Goal: Check status: Check status

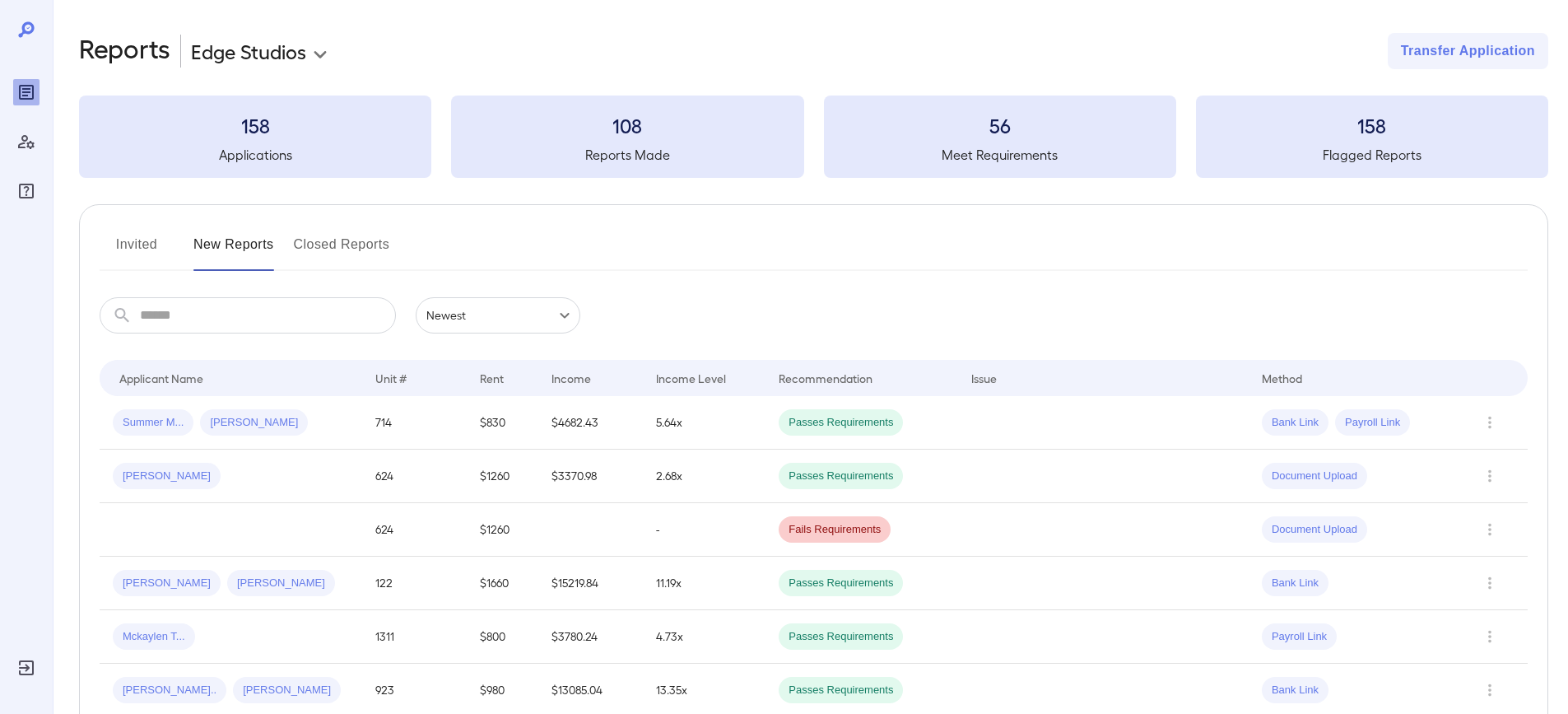
click at [670, 425] on td "5.64x" at bounding box center [704, 422] width 123 height 54
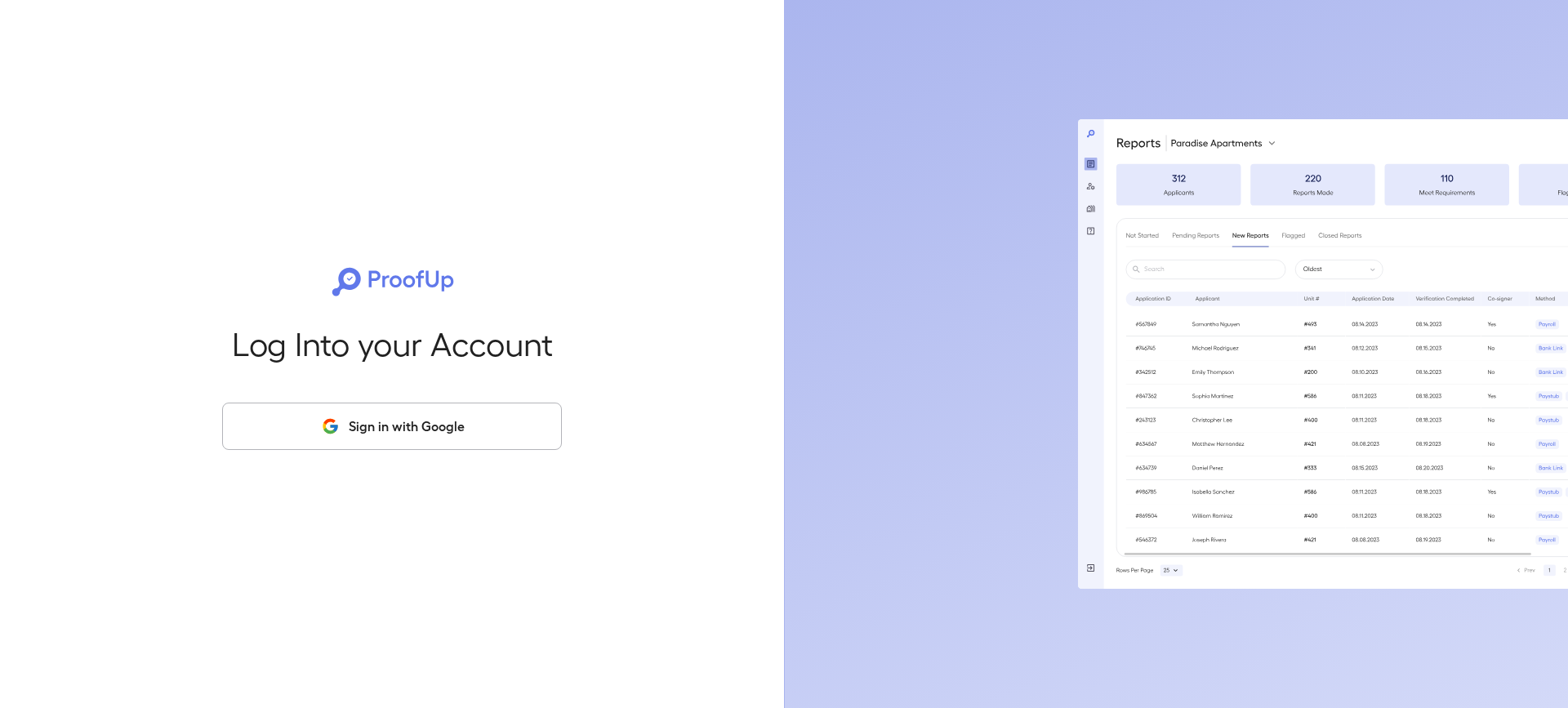
click at [427, 399] on div "Log Into your Account Sign in with Google" at bounding box center [392, 354] width 732 height 708
click at [424, 423] on button "Sign in with Google" at bounding box center [392, 426] width 340 height 47
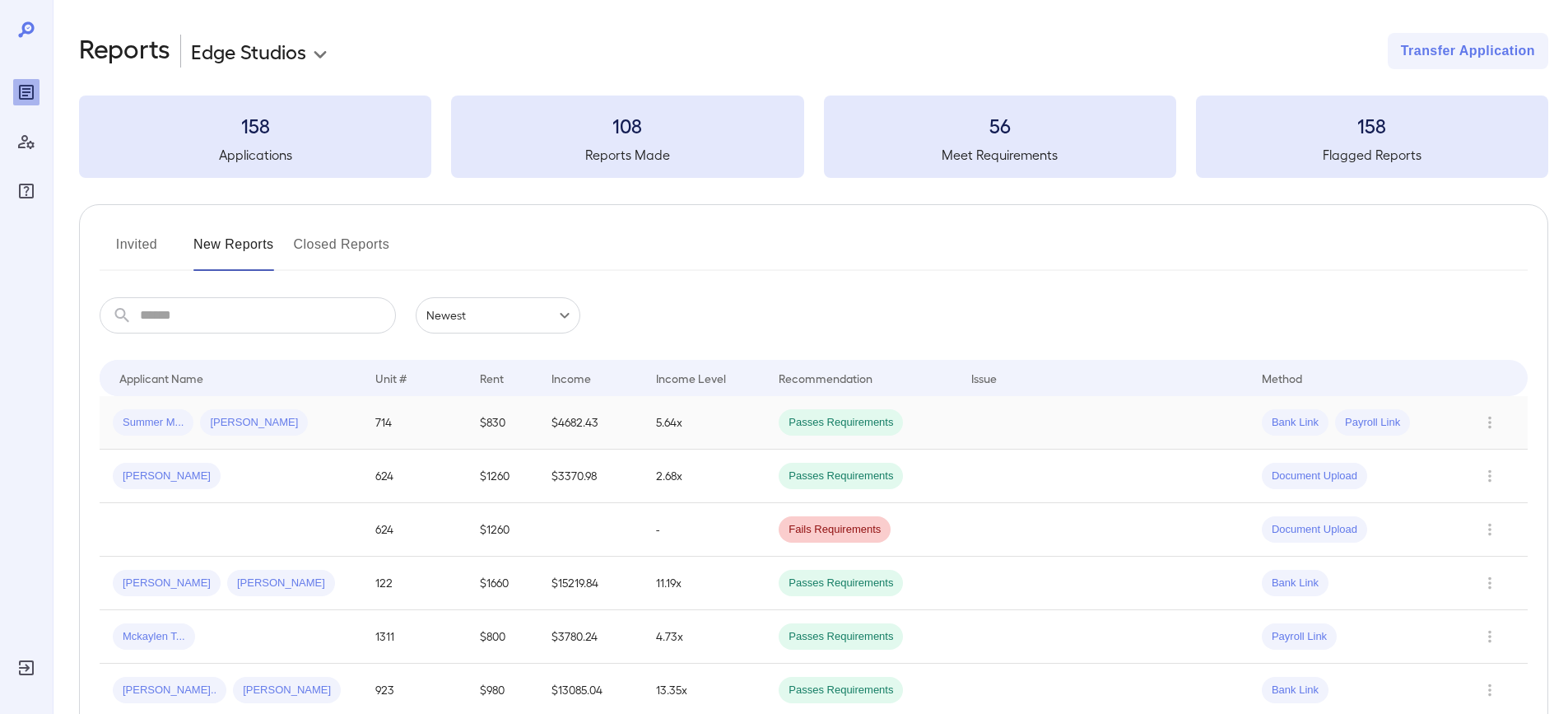
click at [338, 406] on td "Summer M... [PERSON_NAME]" at bounding box center [230, 422] width 263 height 54
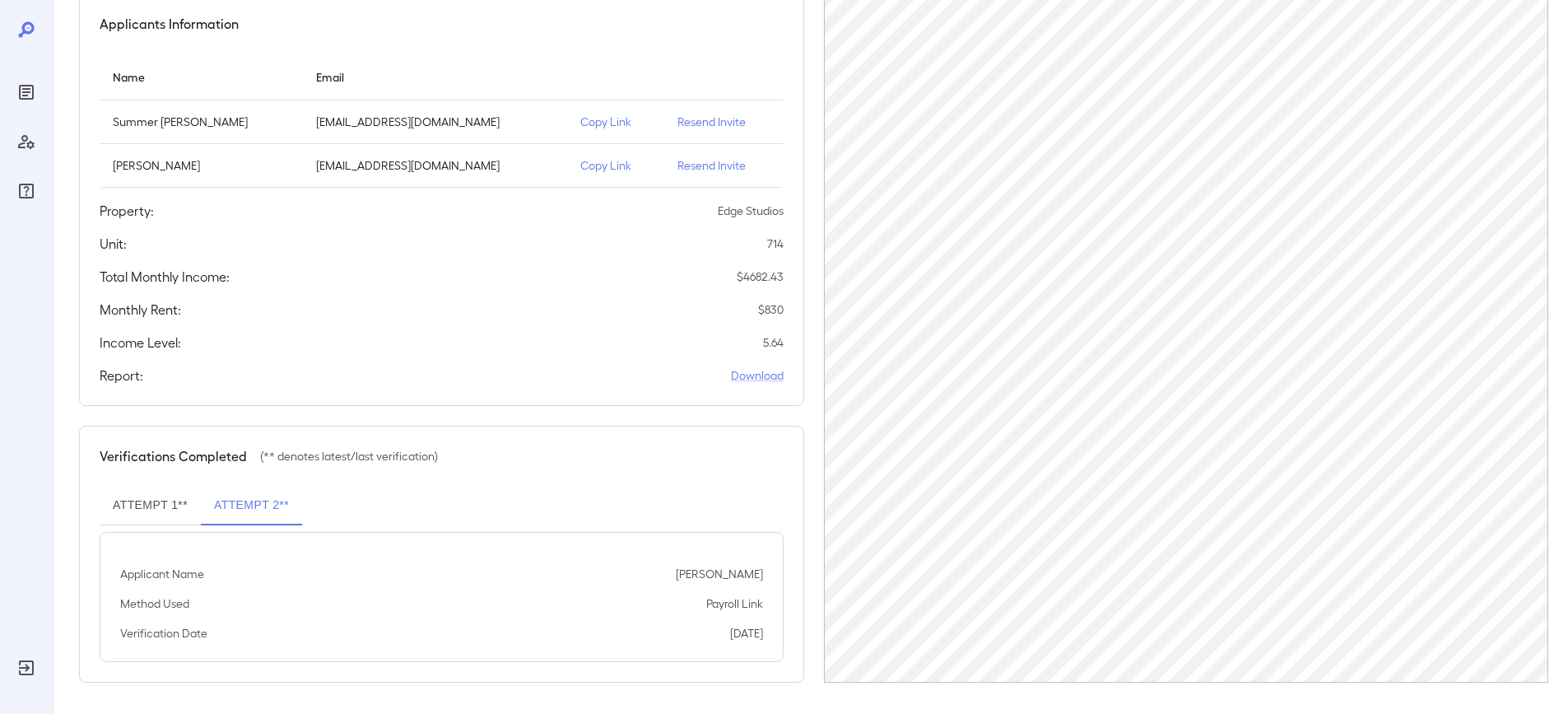
scroll to position [157, 0]
